Goal: Information Seeking & Learning: Learn about a topic

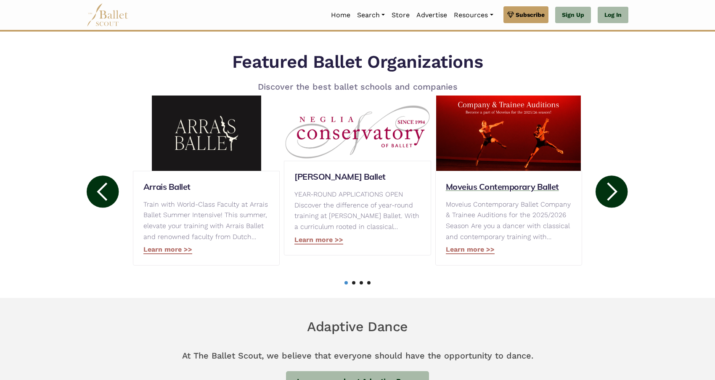
scroll to position [379, 0]
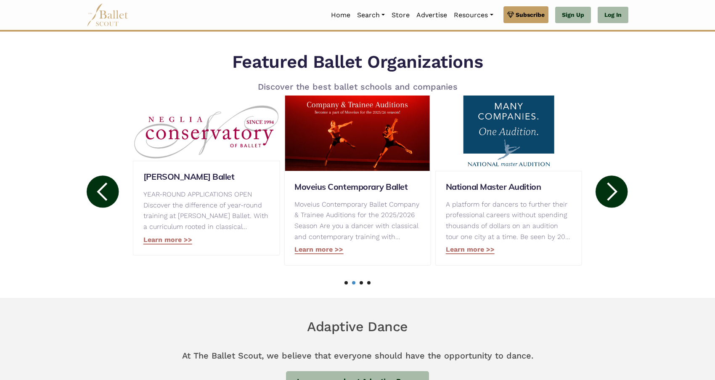
click at [613, 177] on circle at bounding box center [612, 191] width 32 height 32
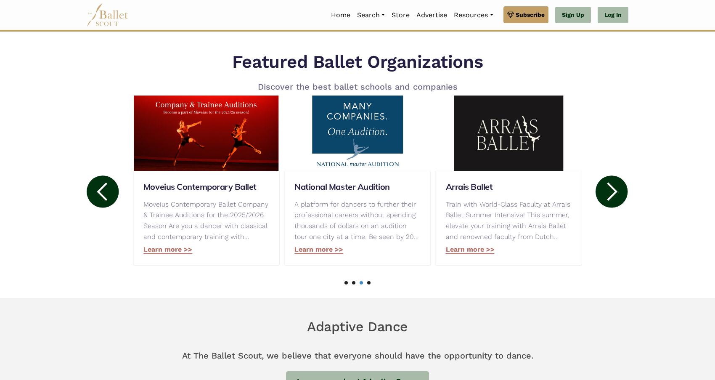
click at [613, 177] on circle at bounding box center [612, 191] width 32 height 32
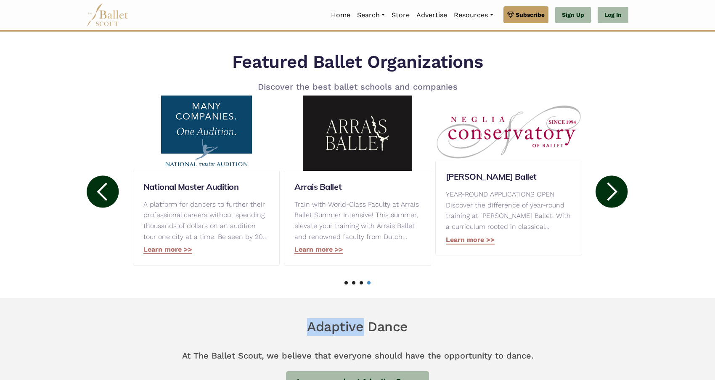
click at [613, 177] on circle at bounding box center [612, 191] width 32 height 32
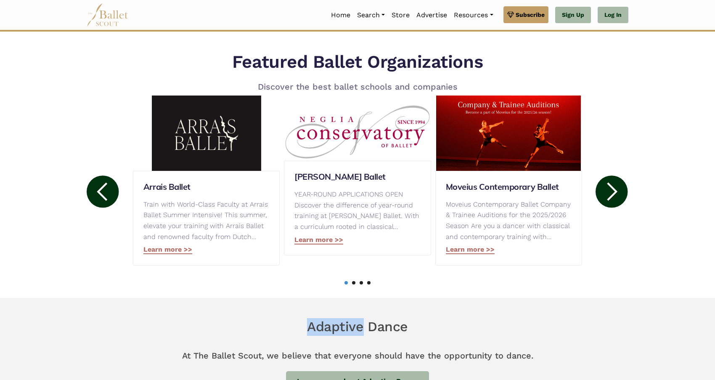
click at [101, 191] on circle at bounding box center [103, 191] width 32 height 32
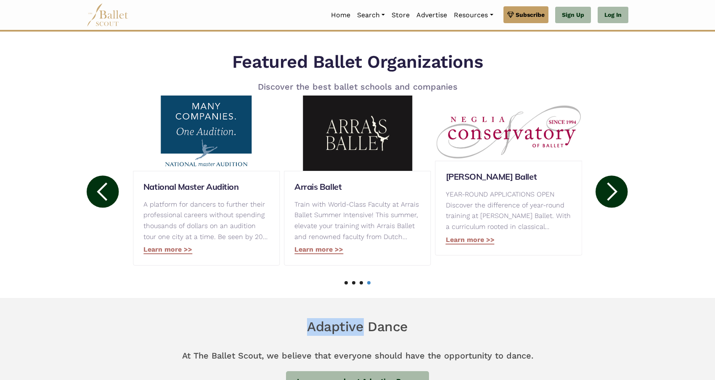
click at [101, 191] on circle at bounding box center [103, 191] width 32 height 32
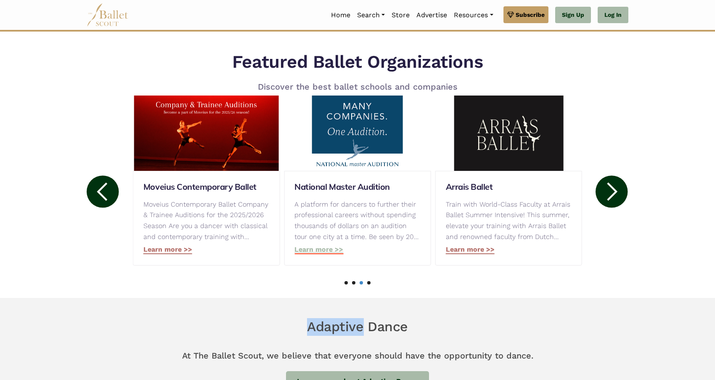
click at [315, 249] on link "Learn more >>" at bounding box center [319, 249] width 49 height 9
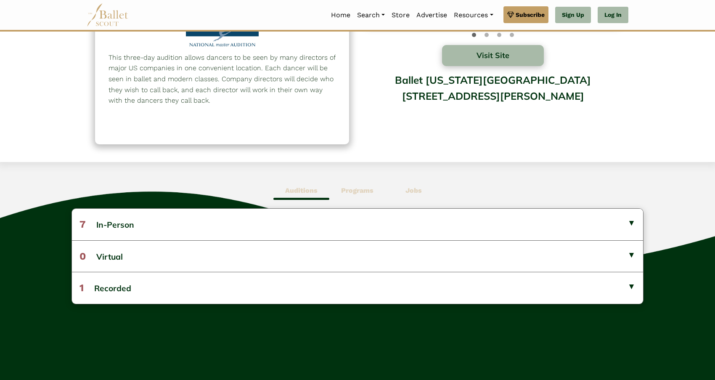
scroll to position [93, 0]
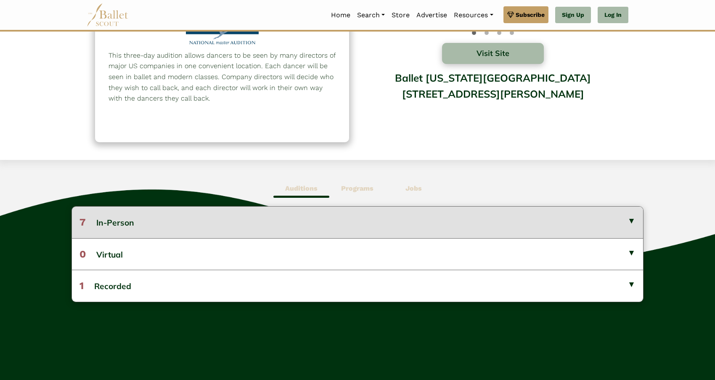
click at [215, 228] on button "7 In-Person" at bounding box center [357, 222] width 571 height 31
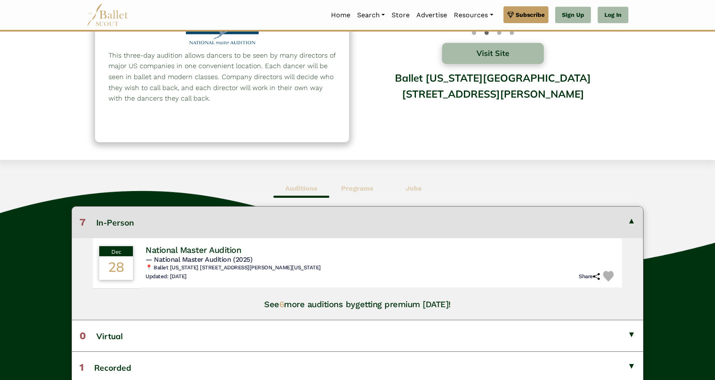
click at [287, 301] on h4 "See 6 more auditions by getting premium today!" at bounding box center [357, 304] width 187 height 11
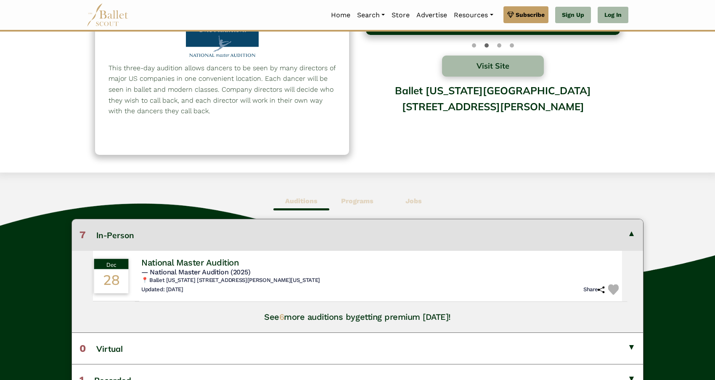
scroll to position [79, 0]
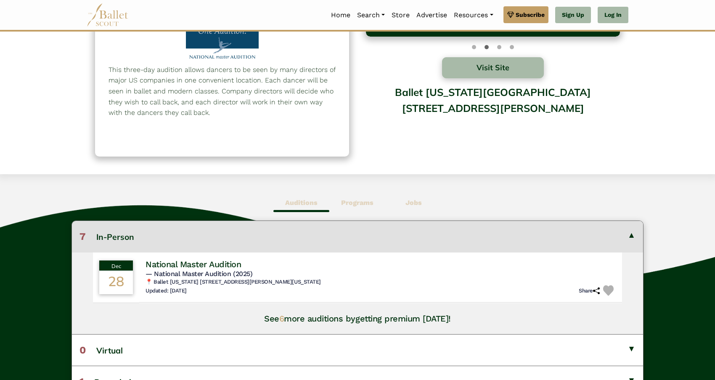
click at [311, 235] on button "7 In-Person" at bounding box center [357, 236] width 571 height 31
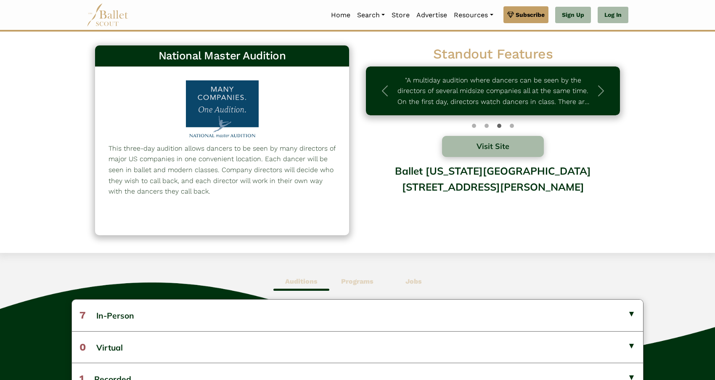
scroll to position [0, 0]
